Goal: Task Accomplishment & Management: Use online tool/utility

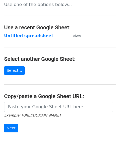
scroll to position [72, 0]
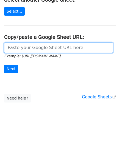
click at [36, 49] on input "url" at bounding box center [58, 47] width 109 height 10
paste input "[URL][DOMAIN_NAME]"
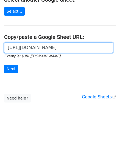
scroll to position [0, 116]
type input "[URL][DOMAIN_NAME]"
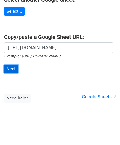
click at [12, 67] on input "Next" at bounding box center [11, 69] width 14 height 8
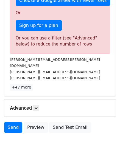
scroll to position [166, 0]
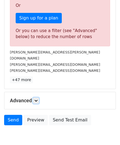
drag, startPoint x: 36, startPoint y: 93, endPoint x: 40, endPoint y: 92, distance: 4.1
click at [36, 99] on icon at bounding box center [35, 100] width 3 height 3
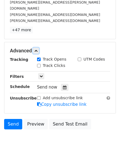
scroll to position [221, 0]
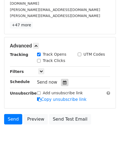
click at [64, 79] on div at bounding box center [64, 82] width 7 height 7
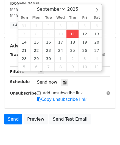
type input "[DATE] 12:00"
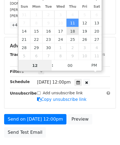
paste input "8"
type input "8"
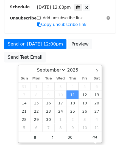
type input "2025-09-11 20:00"
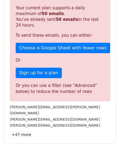
scroll to position [251, 0]
